Goal: Task Accomplishment & Management: Manage account settings

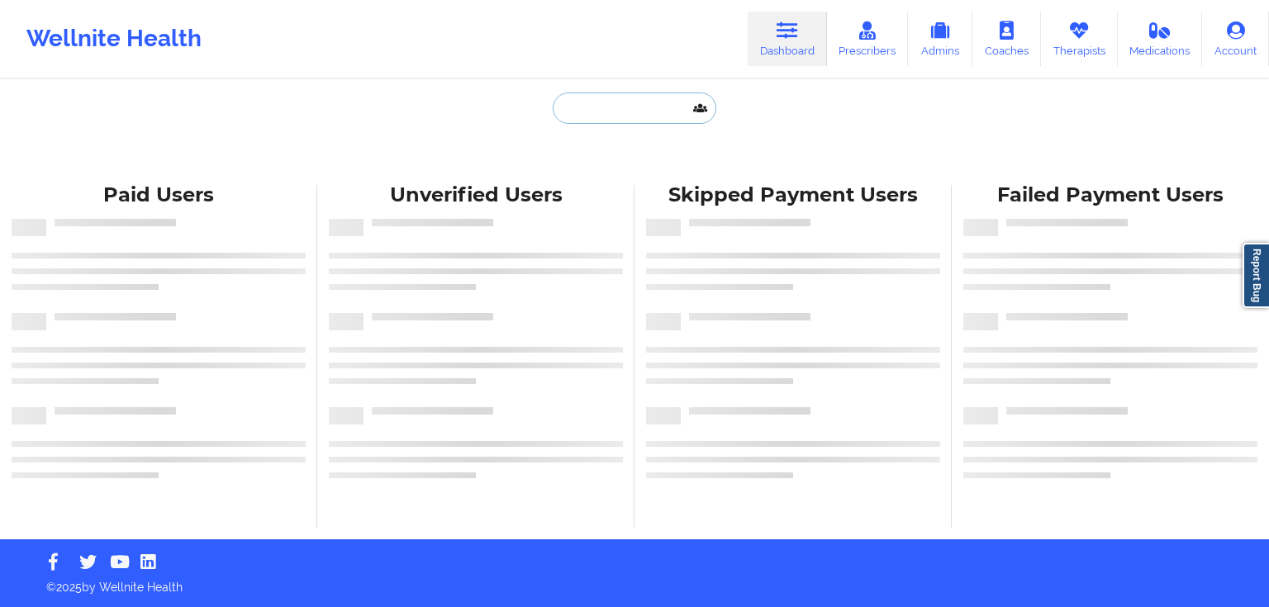
click at [615, 118] on input "text" at bounding box center [635, 108] width 164 height 31
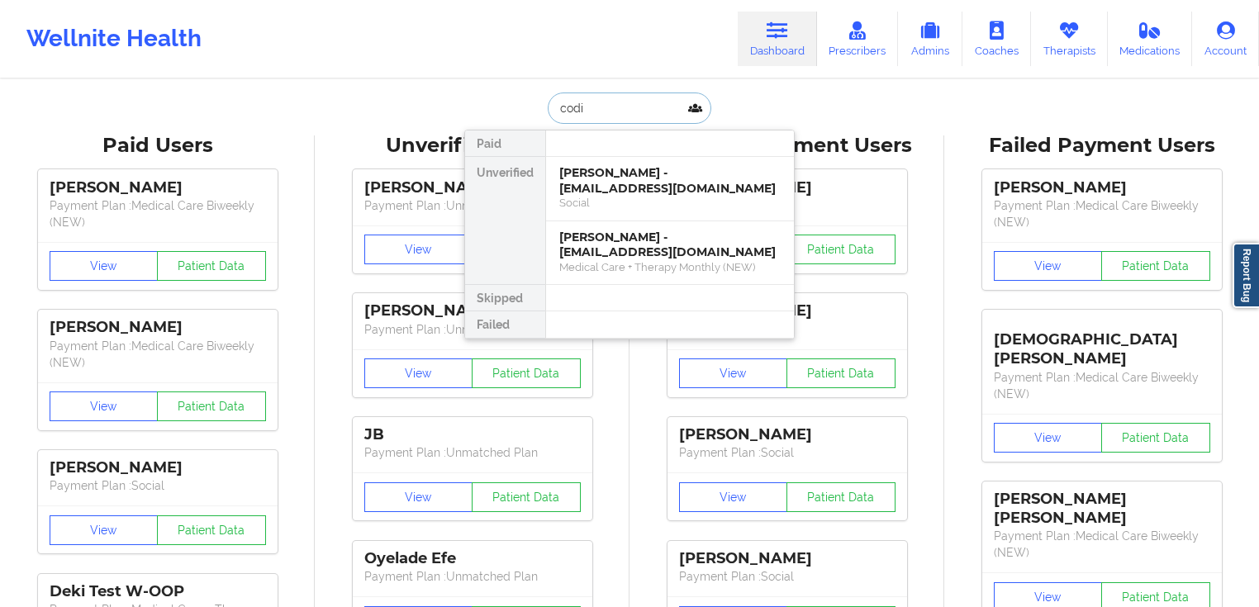
paste input "[PERSON_NAME]"
type input "[PERSON_NAME]"
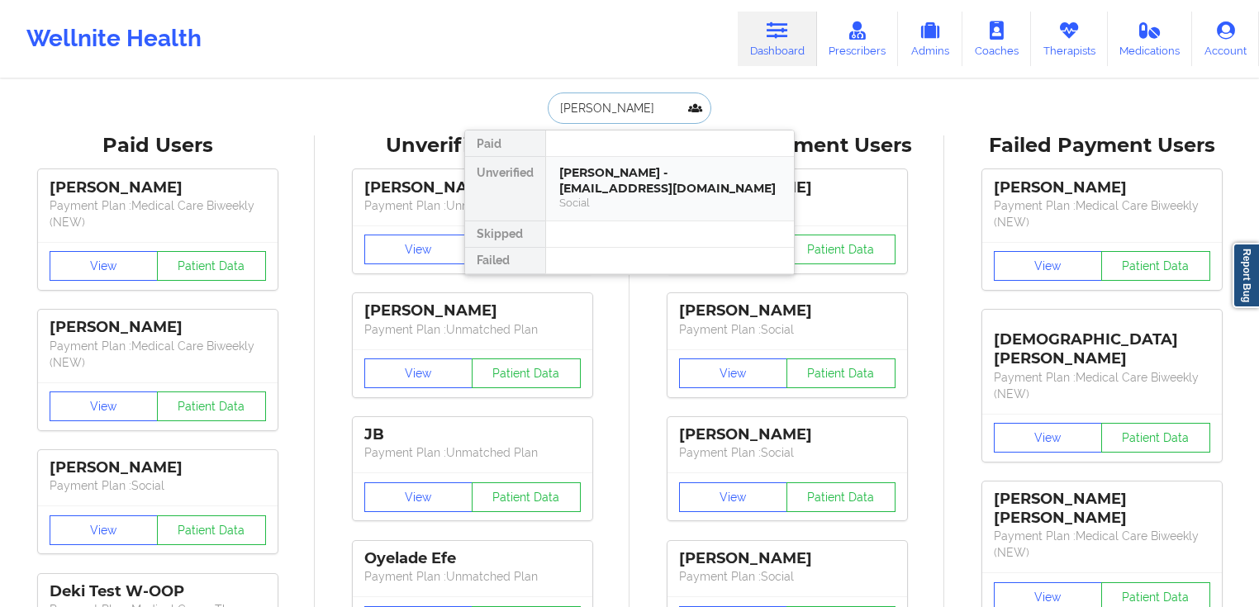
click at [633, 189] on div "[PERSON_NAME] - [EMAIL_ADDRESS][DOMAIN_NAME]" at bounding box center [669, 180] width 221 height 31
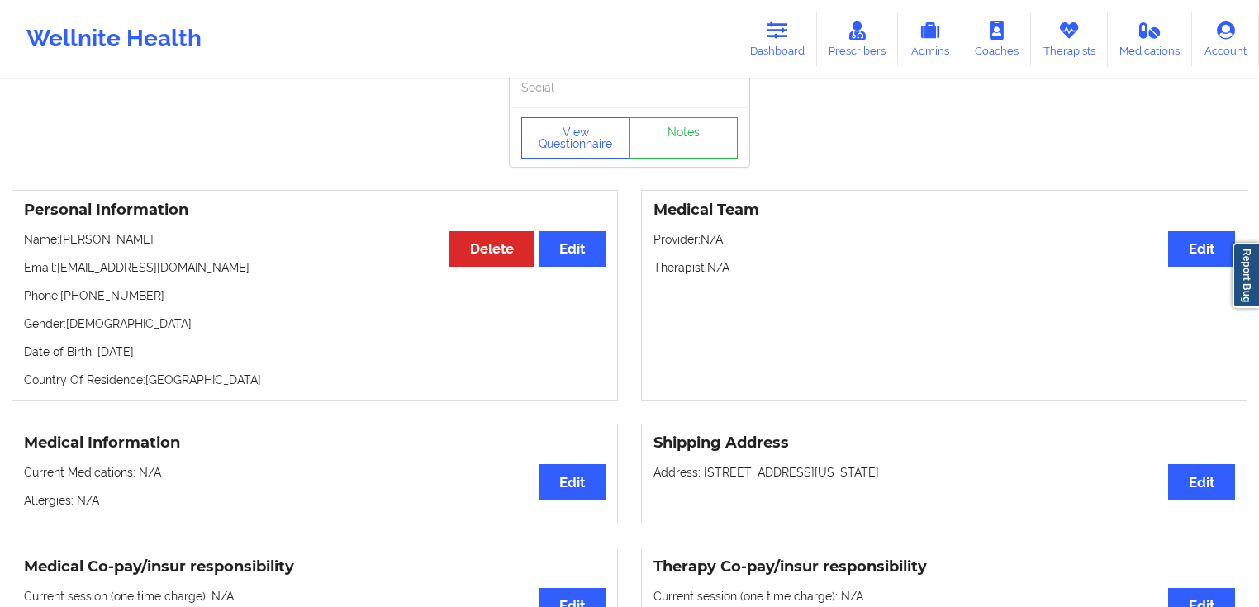
scroll to position [198, 0]
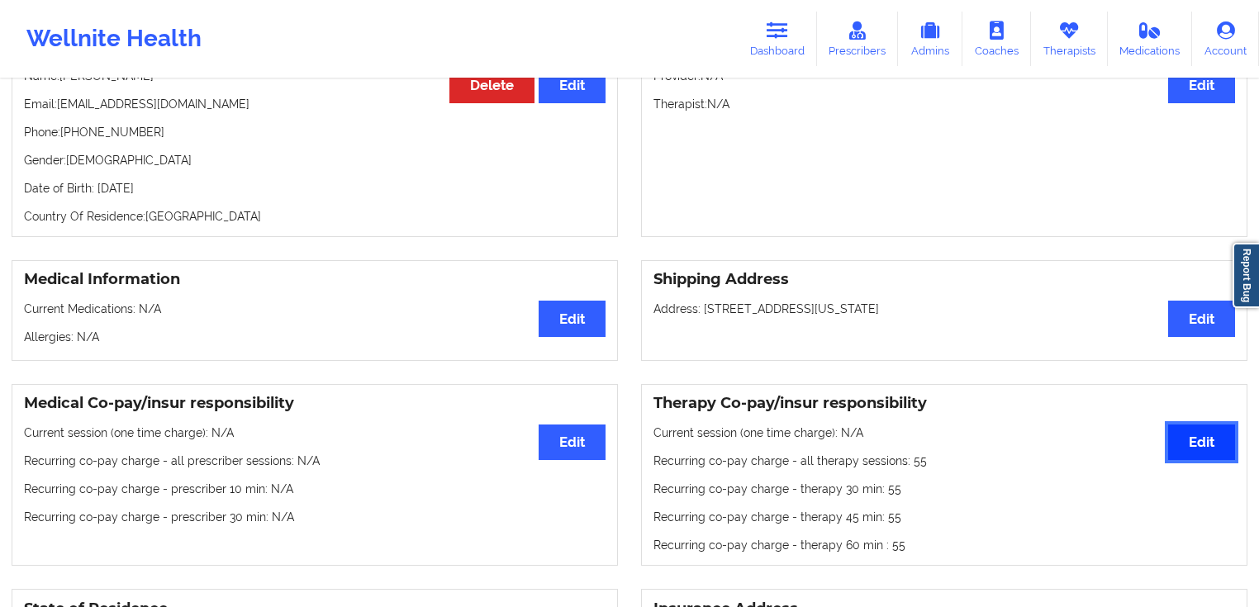
drag, startPoint x: 1195, startPoint y: 434, endPoint x: 1178, endPoint y: 423, distance: 19.7
click at [1195, 433] on button "Edit" at bounding box center [1201, 443] width 67 height 36
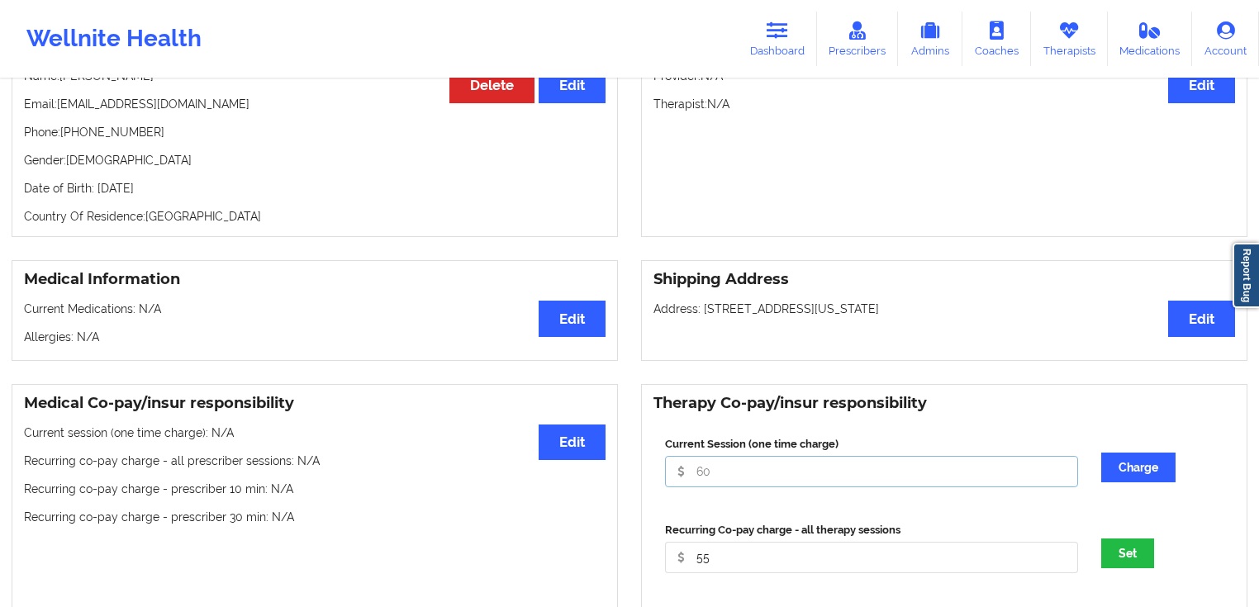
click at [866, 477] on input "Current Session (one time charge)" at bounding box center [871, 471] width 413 height 31
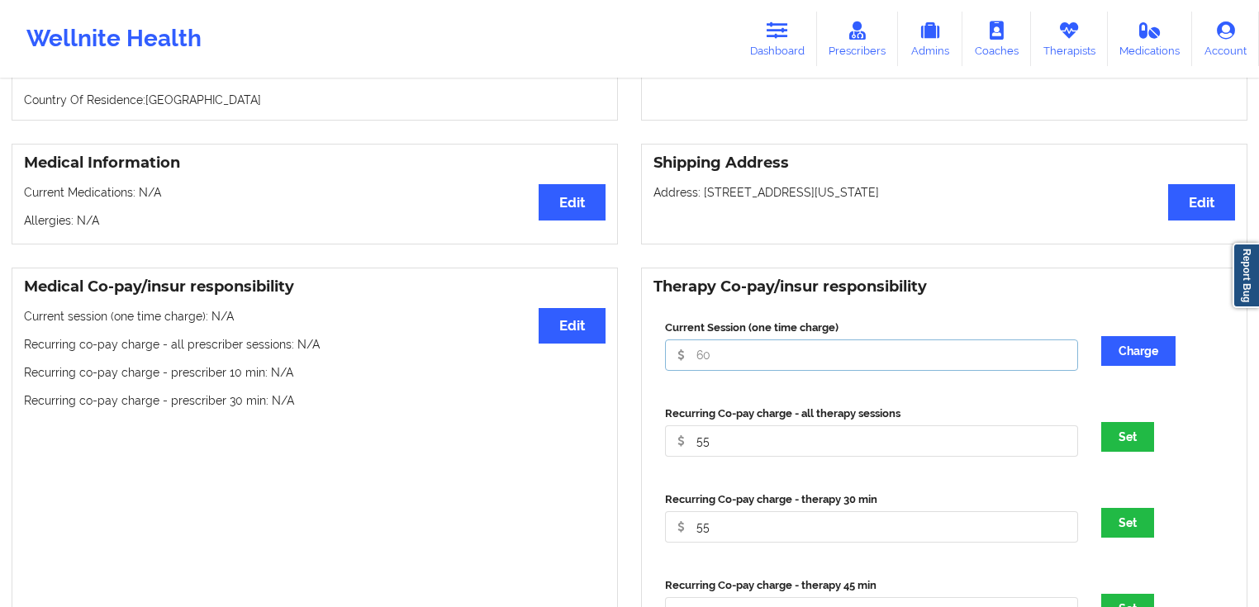
scroll to position [335, 0]
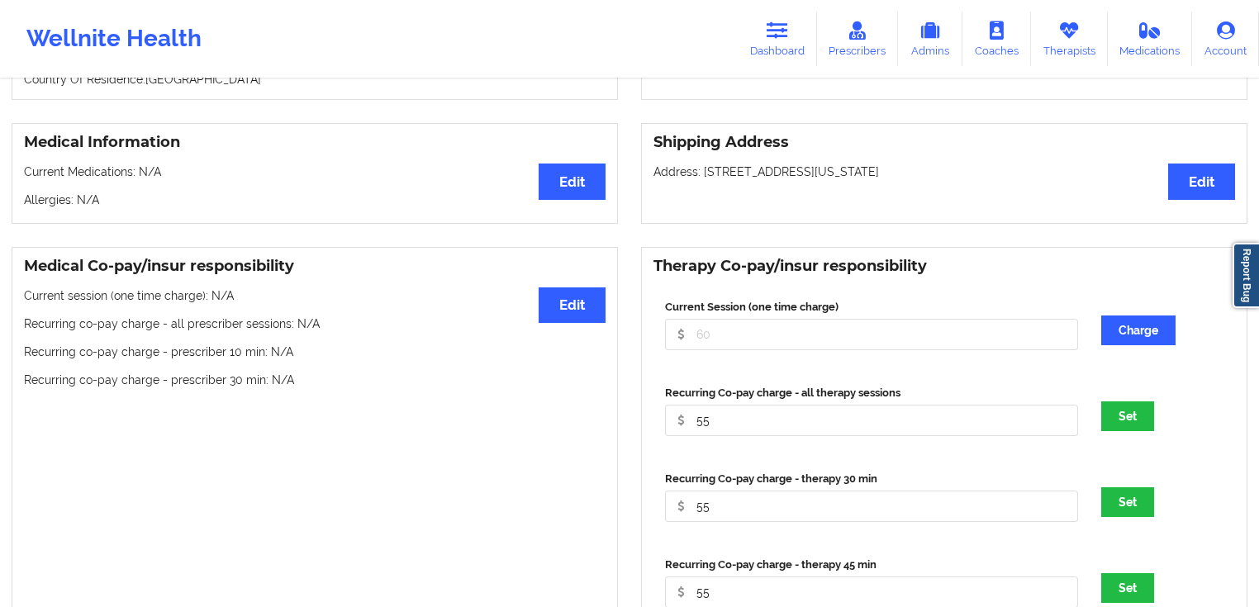
click at [809, 454] on div "Recurring Co-pay charge - all therapy sessions 55 Set" at bounding box center [945, 416] width 582 height 86
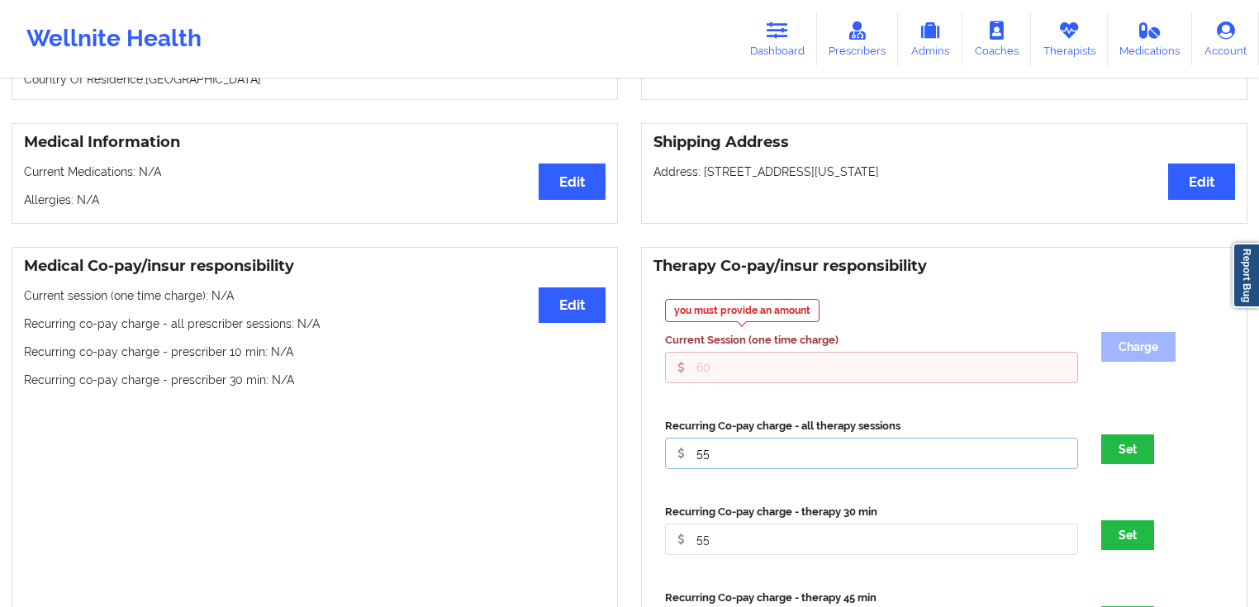
click at [802, 383] on input "55" at bounding box center [871, 367] width 413 height 31
type input "5"
type input "0"
drag, startPoint x: 830, startPoint y: 524, endPoint x: 826, endPoint y: 532, distance: 8.9
click at [829, 524] on div "Recurring Co-pay charge - therapy 30 min 55" at bounding box center [871, 529] width 425 height 51
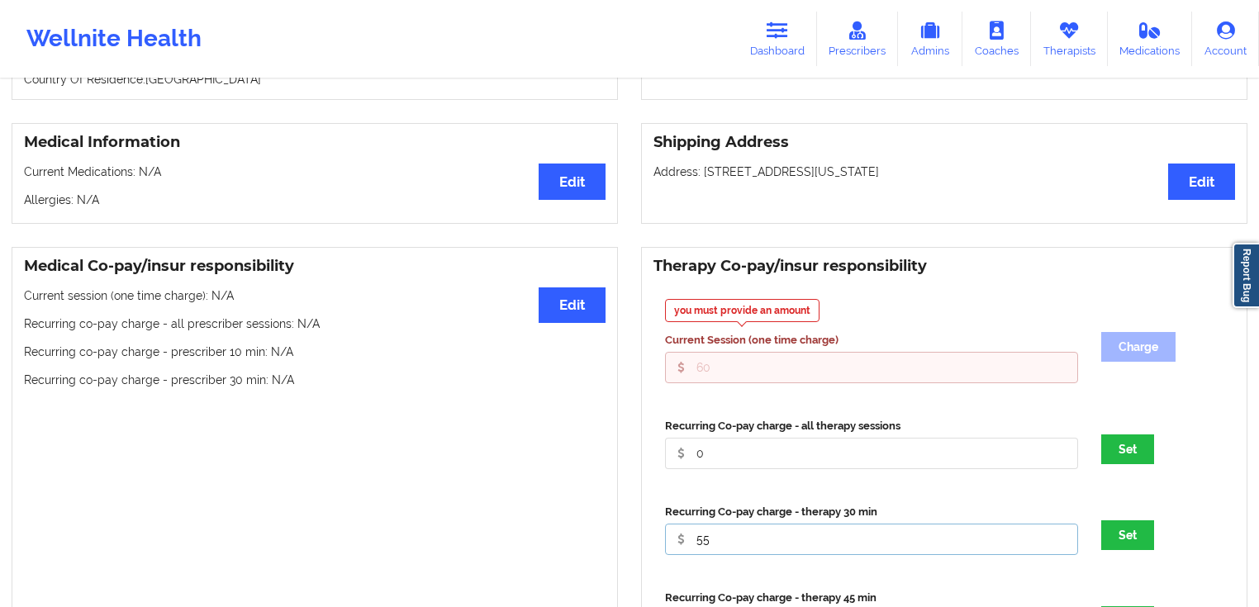
click at [824, 383] on input "55" at bounding box center [871, 367] width 413 height 31
type input "5"
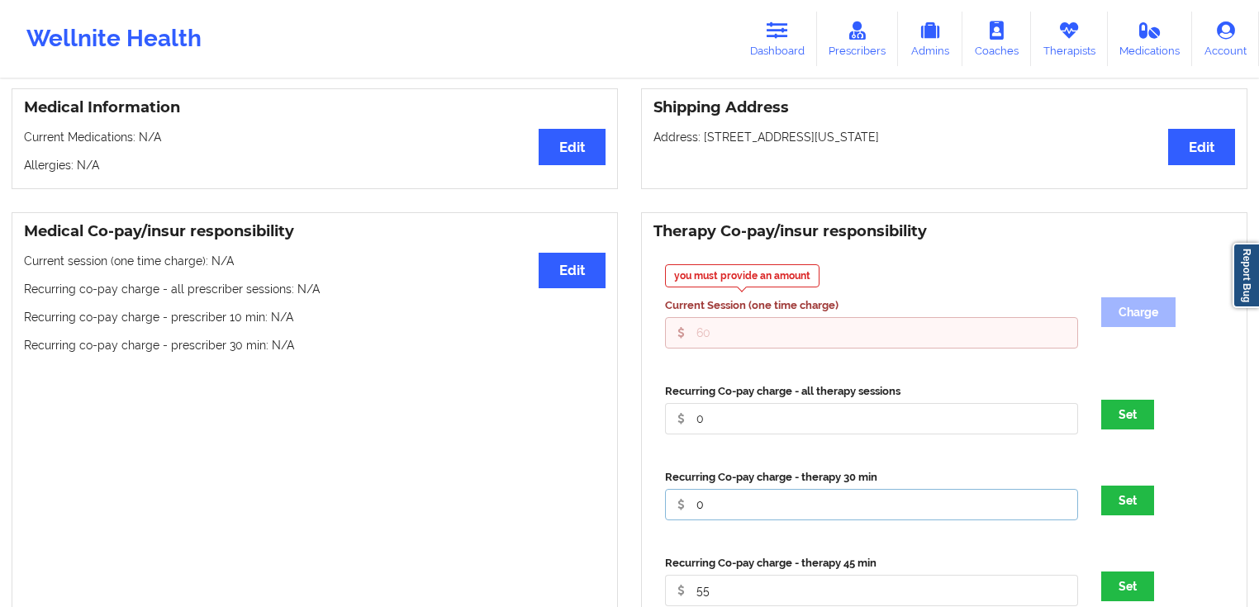
scroll to position [666, 0]
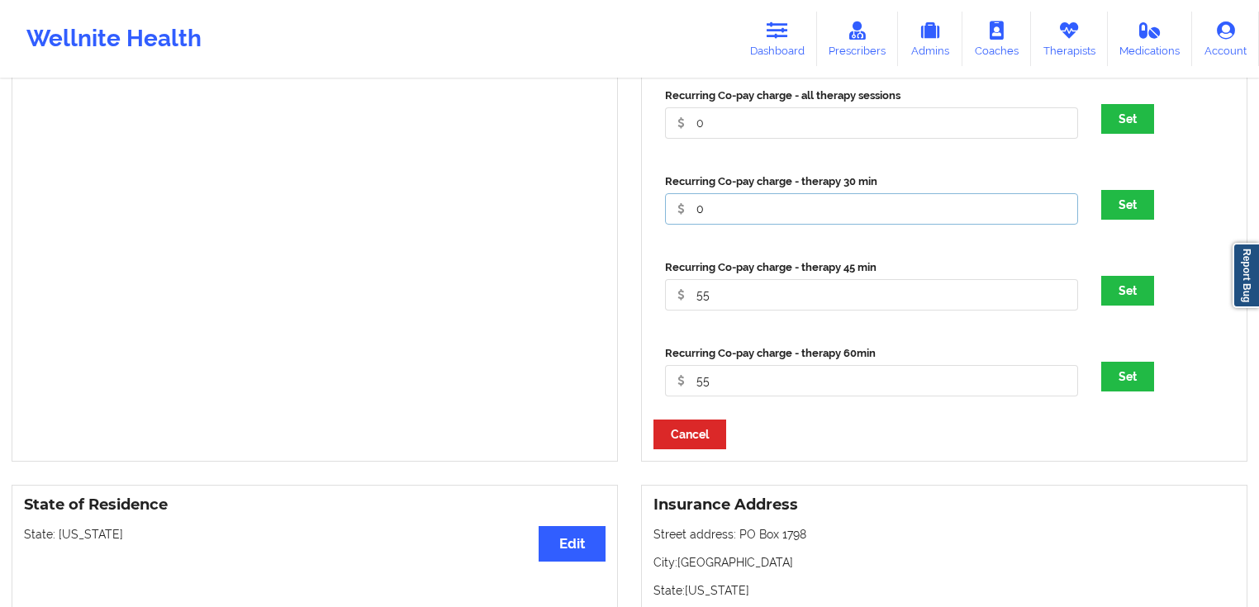
type input "0"
click at [836, 317] on div "Recurring Co-pay charge - therapy 45 min 55" at bounding box center [872, 290] width 436 height 63
click at [839, 53] on input "55" at bounding box center [871, 36] width 413 height 31
type input "5"
type input "0"
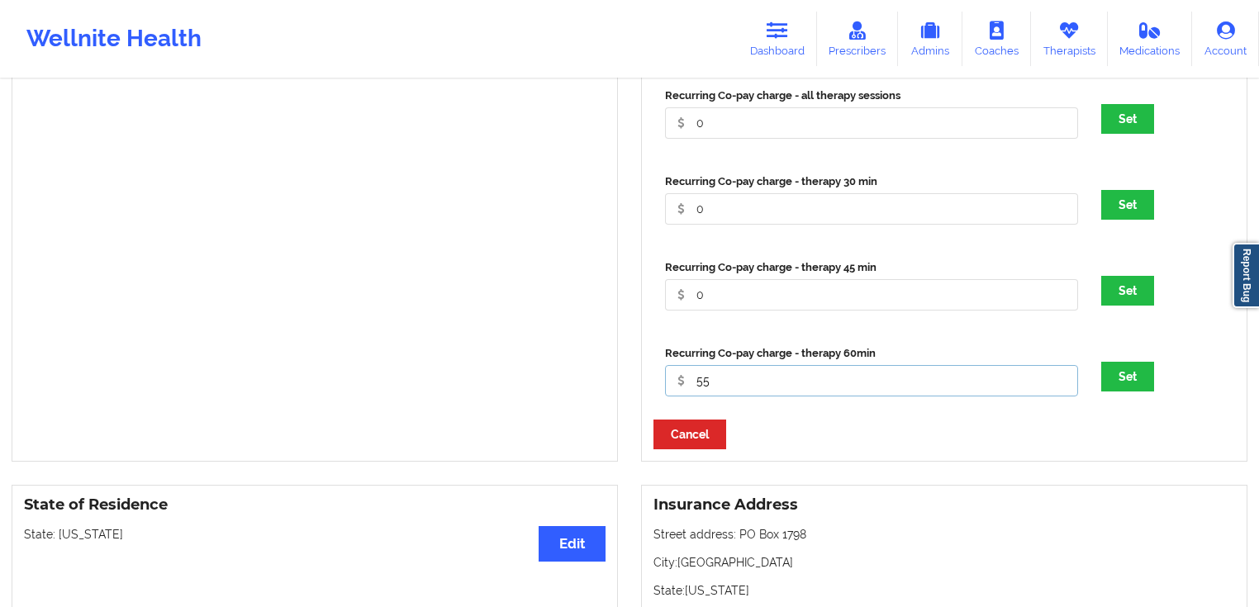
drag, startPoint x: 809, startPoint y: 397, endPoint x: 816, endPoint y: 393, distance: 8.5
click at [810, 53] on input "55" at bounding box center [871, 36] width 413 height 31
type input "5"
type input "0"
click at [1139, 383] on button "Set" at bounding box center [1127, 377] width 53 height 30
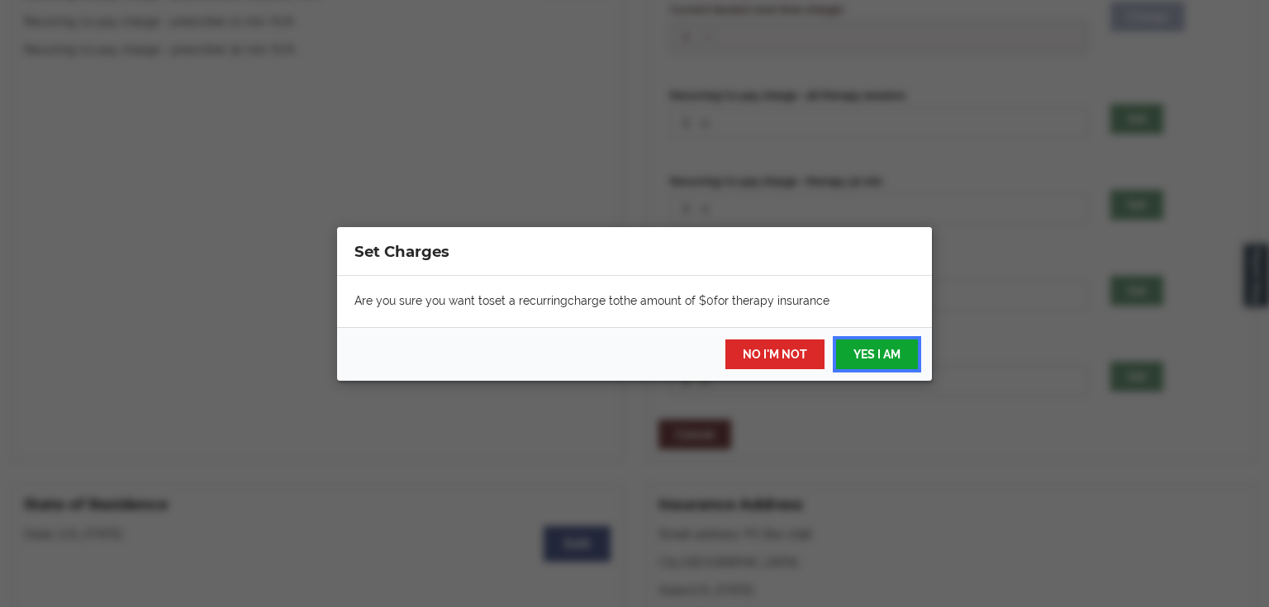
click at [846, 343] on button "YES I AM" at bounding box center [877, 355] width 82 height 30
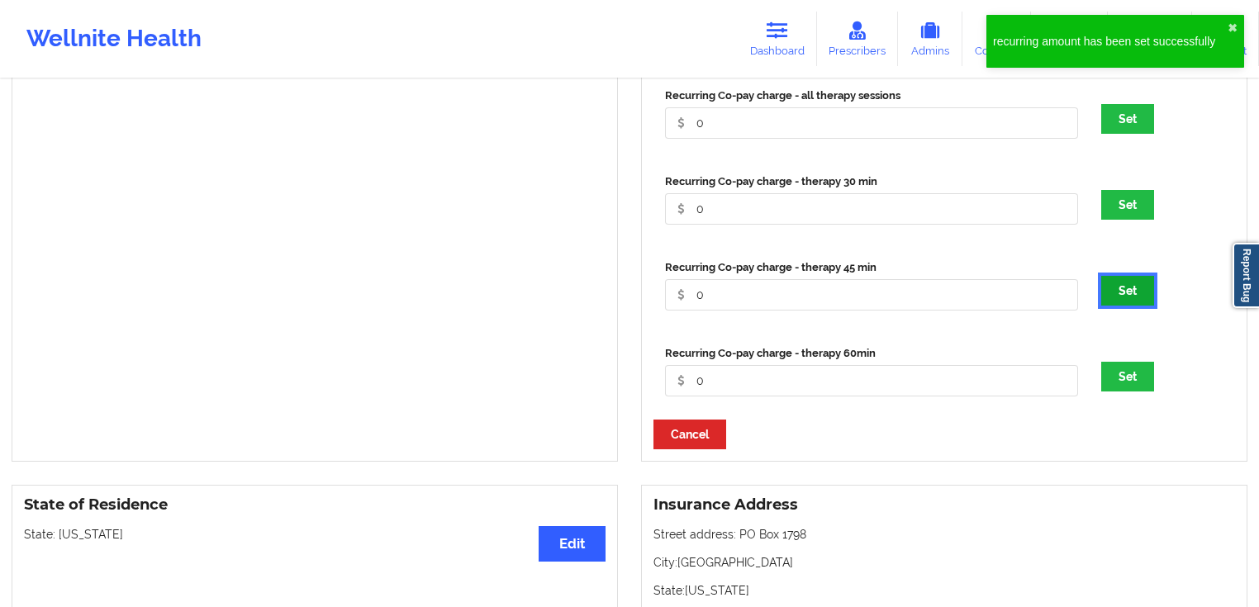
click at [1142, 297] on button "Set" at bounding box center [1127, 291] width 53 height 30
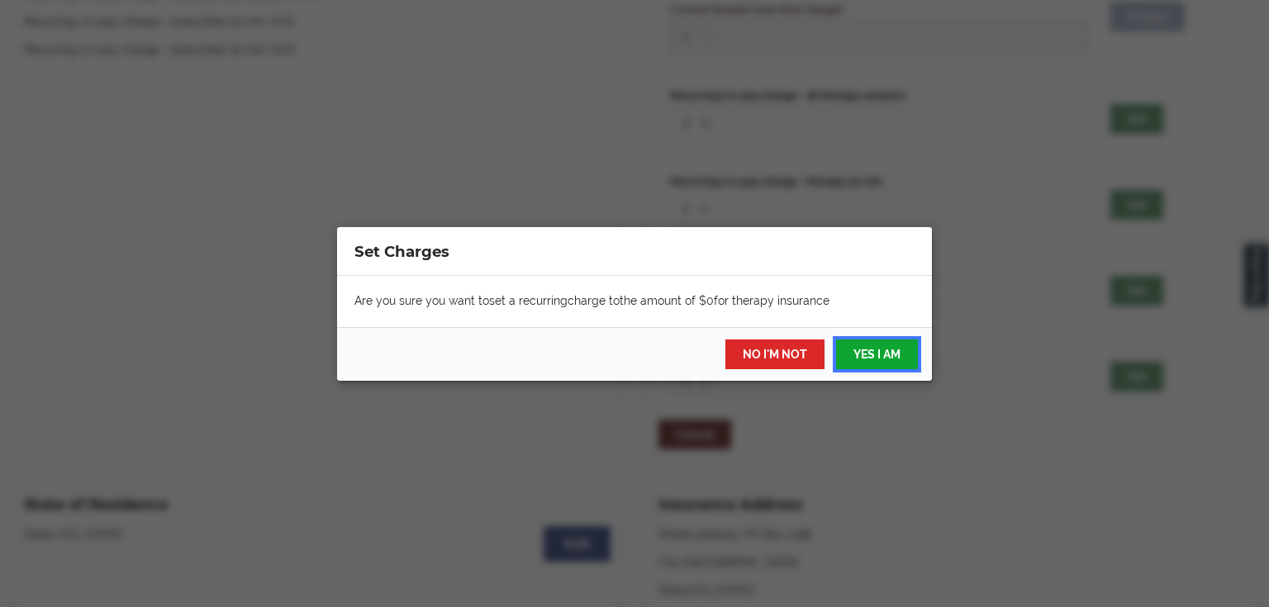
click at [851, 357] on button "YES I AM" at bounding box center [877, 355] width 82 height 30
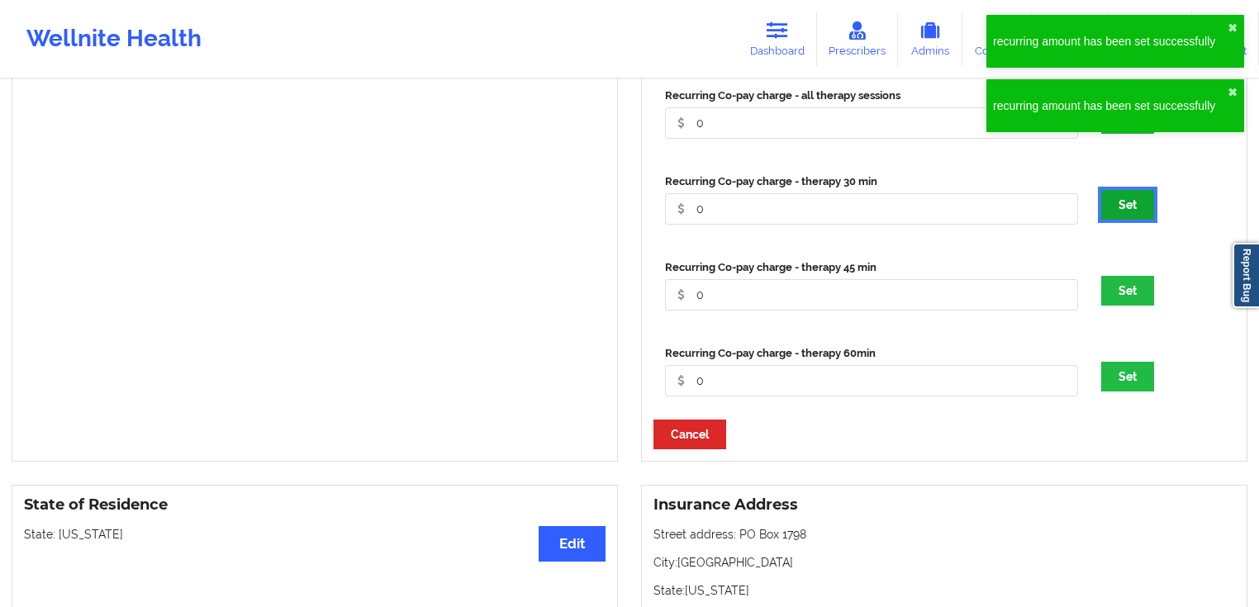
click at [1130, 211] on button "Set" at bounding box center [1127, 205] width 53 height 30
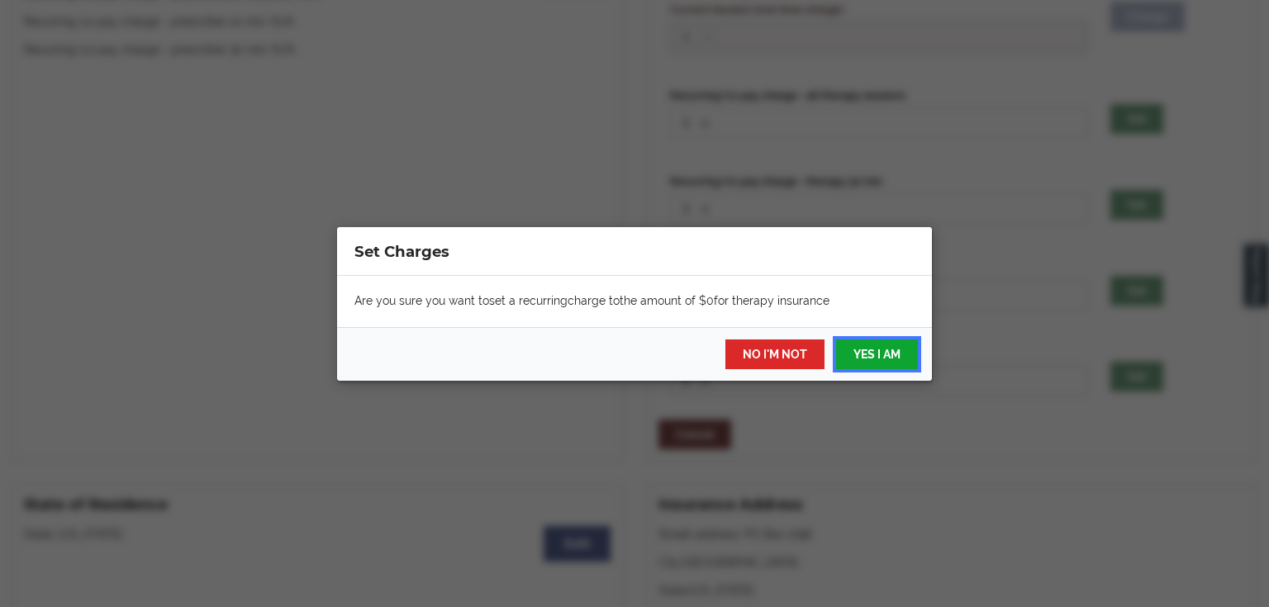
click at [851, 340] on button "YES I AM" at bounding box center [877, 355] width 82 height 30
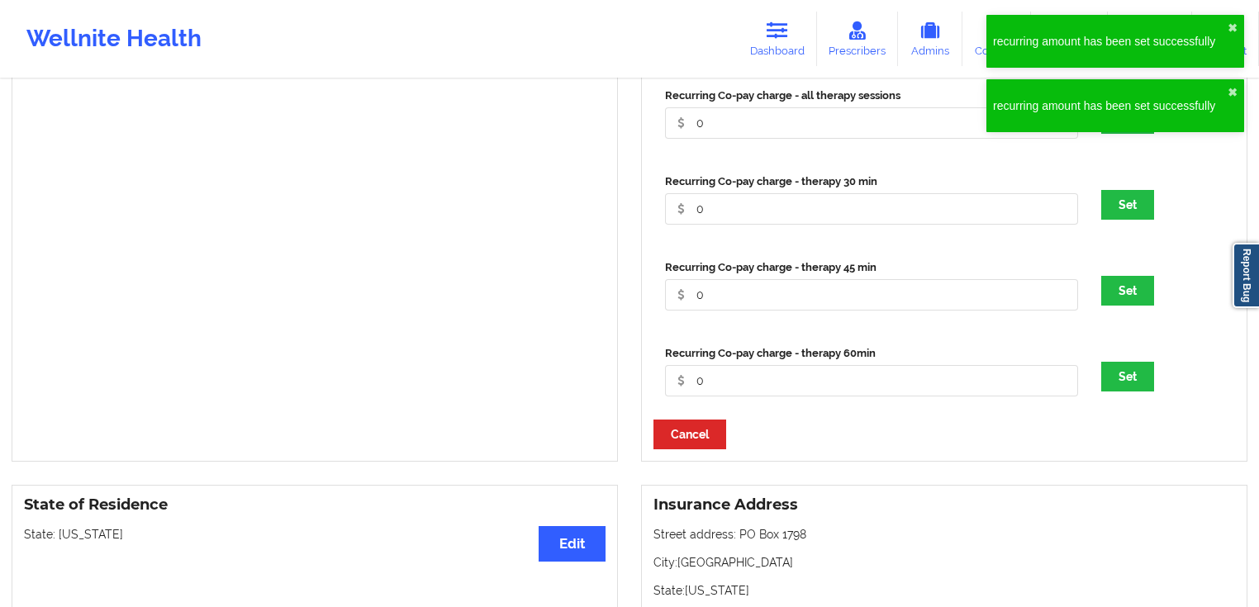
click at [1104, 144] on div "recurring amount has been set successfully ✖︎ recurring amount has been set suc…" at bounding box center [1115, 112] width 264 height 200
click at [1119, 136] on div "recurring amount has been set successfully ✖︎ recurring amount has been set suc…" at bounding box center [1115, 112] width 264 height 200
click at [1122, 133] on div "recurring amount has been set successfully ✖︎ recurring amount has been set suc…" at bounding box center [1115, 112] width 264 height 200
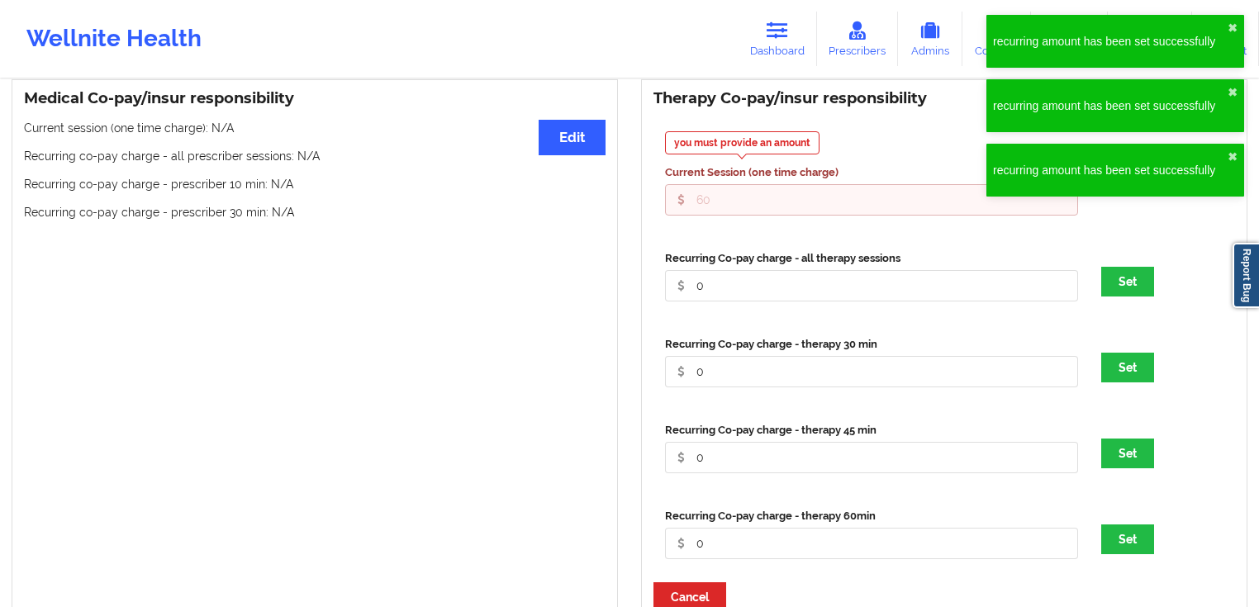
scroll to position [468, 0]
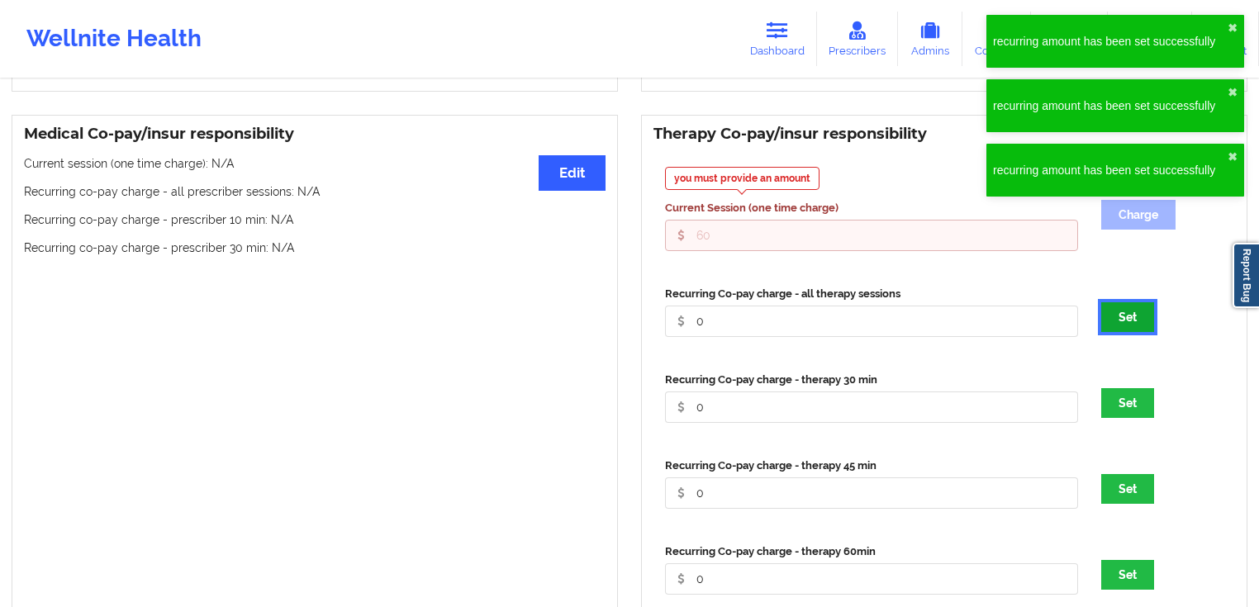
click at [1126, 332] on button "Set" at bounding box center [1127, 317] width 53 height 30
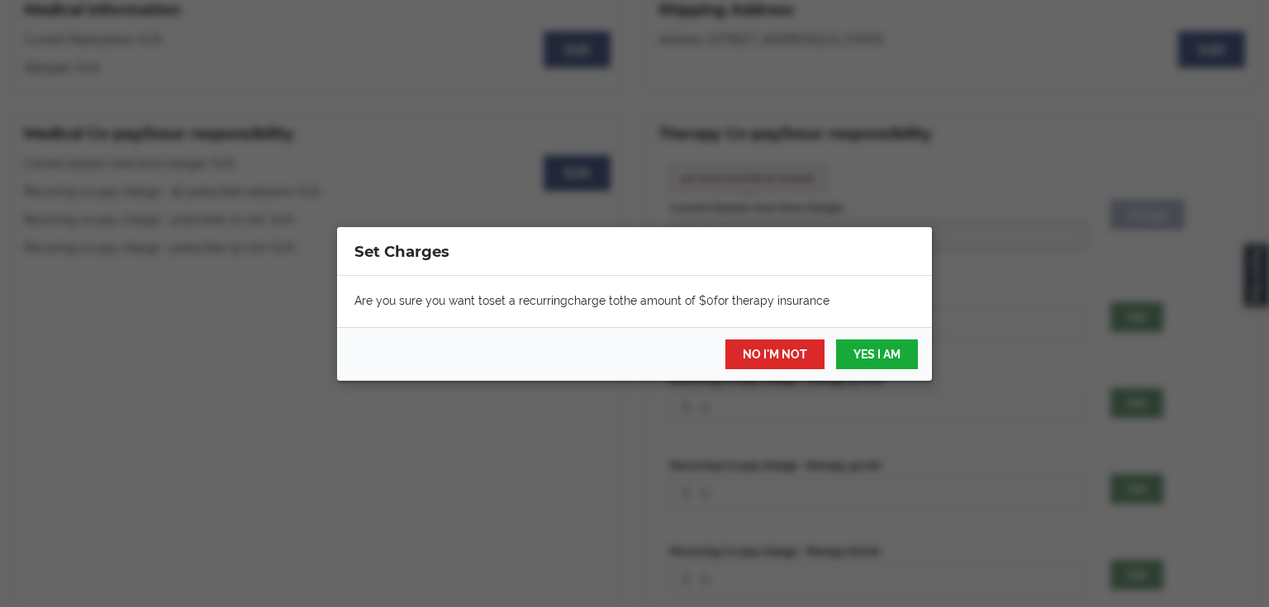
click at [873, 364] on div "NO I'M NOT YES I AM" at bounding box center [634, 354] width 595 height 54
click at [872, 364] on button "YES I AM" at bounding box center [877, 355] width 82 height 30
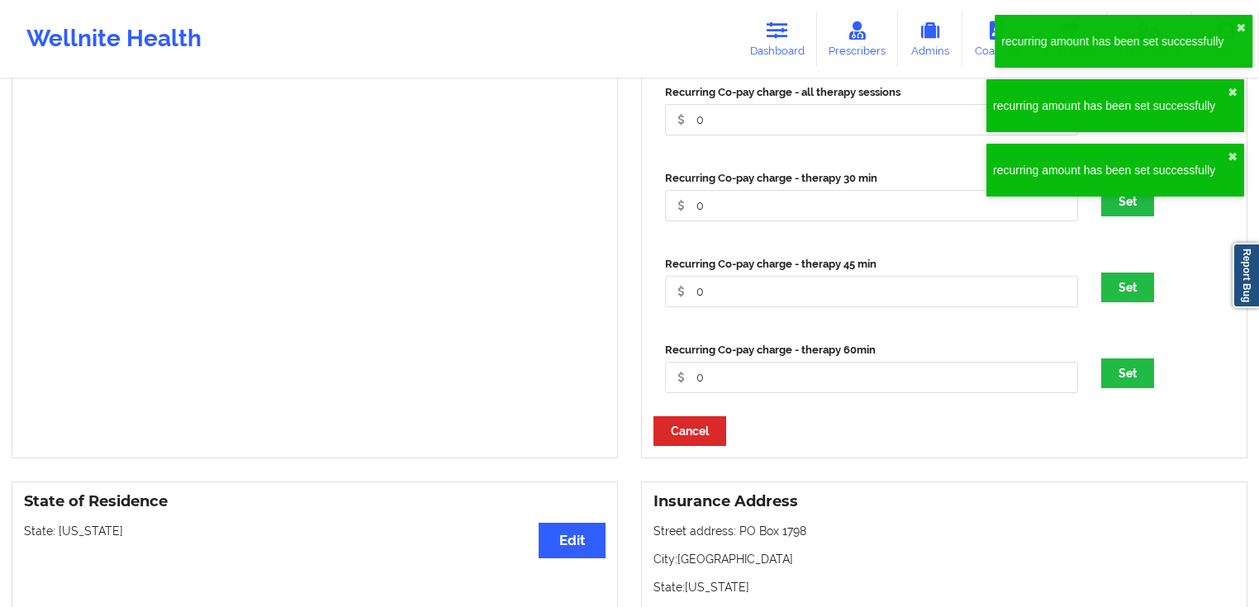
scroll to position [732, 0]
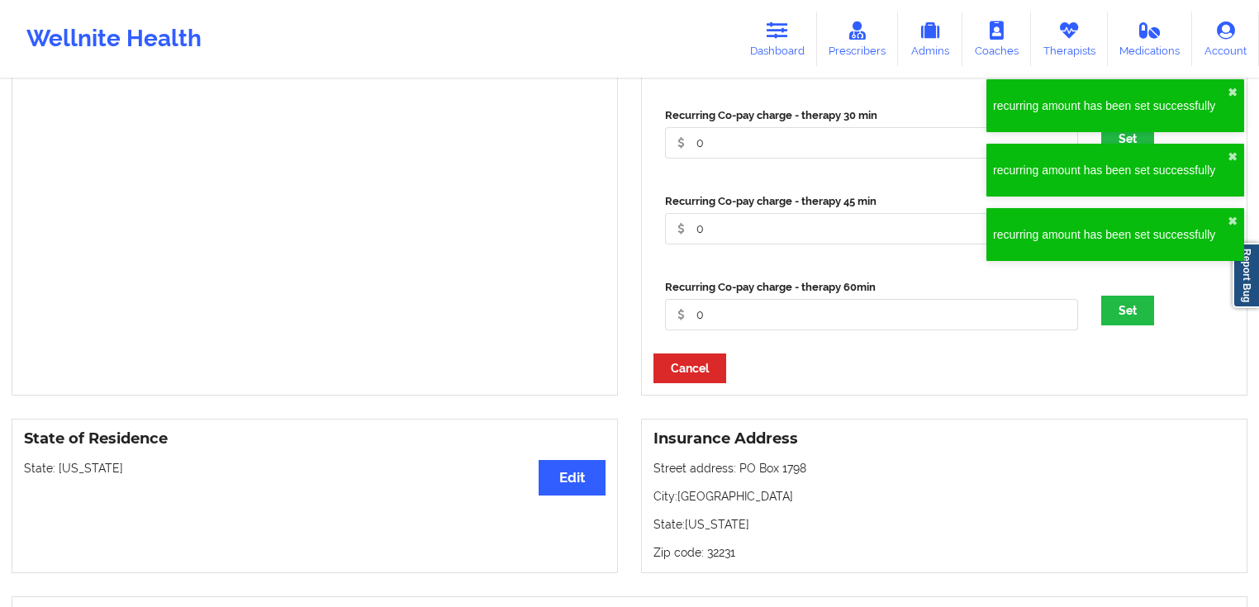
click at [853, 371] on div "Therapy Co-pay/insur responsibility you must provide an amount Current Session …" at bounding box center [944, 123] width 606 height 546
